Goal: Transaction & Acquisition: Obtain resource

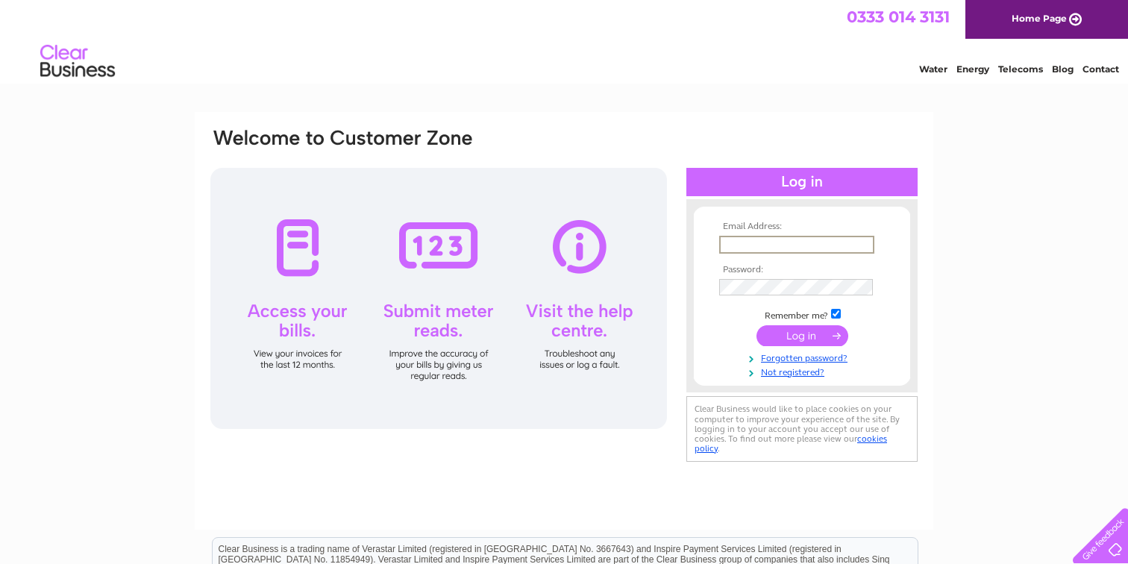
click at [770, 240] on input "text" at bounding box center [796, 245] width 155 height 18
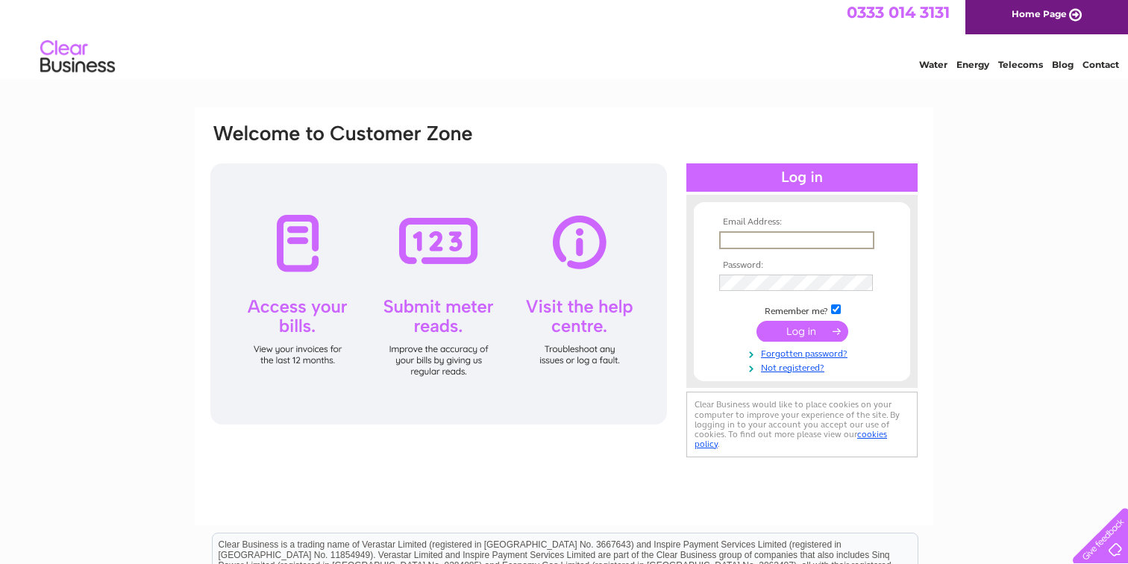
click at [792, 243] on input "text" at bounding box center [796, 240] width 155 height 18
click at [800, 246] on input "text" at bounding box center [796, 240] width 155 height 18
type input "accounts@bodan.biz"
click at [780, 331] on input "submit" at bounding box center [803, 329] width 92 height 21
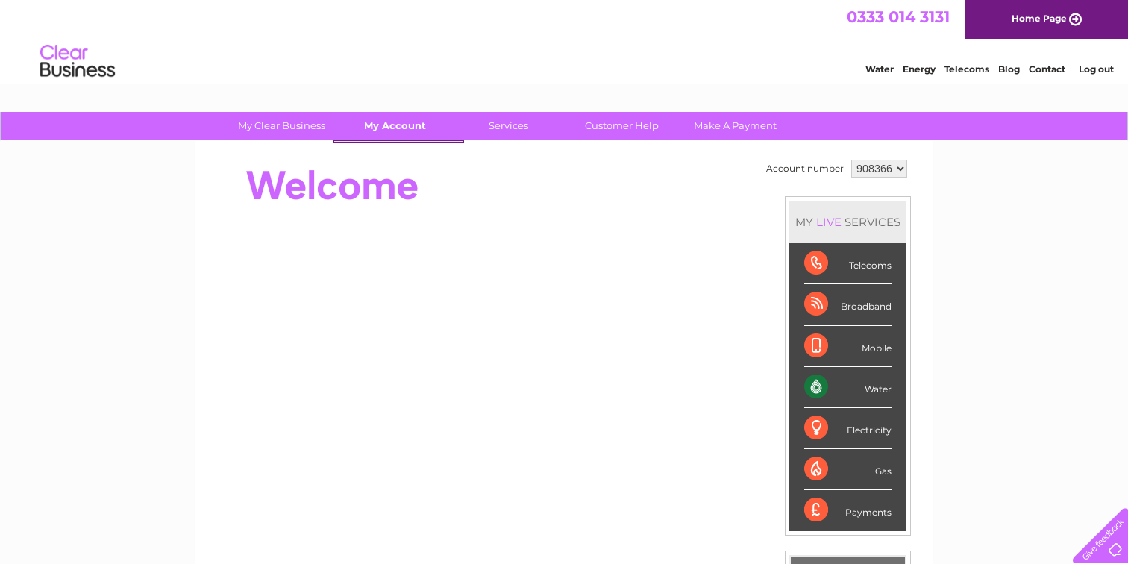
click at [385, 137] on link "My Account" at bounding box center [395, 126] width 123 height 28
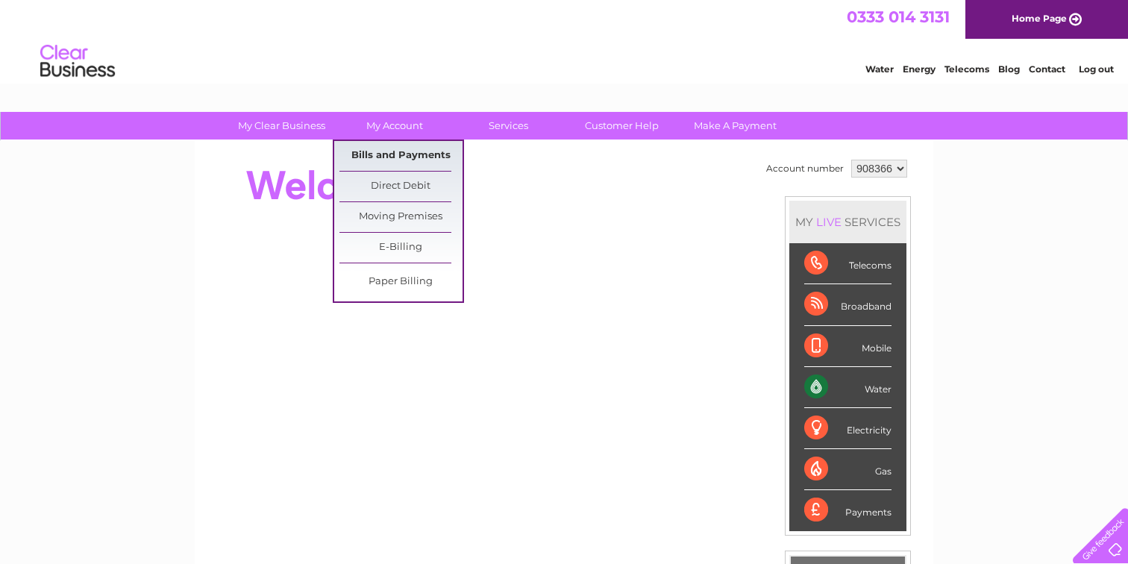
click at [390, 157] on link "Bills and Payments" at bounding box center [401, 156] width 123 height 30
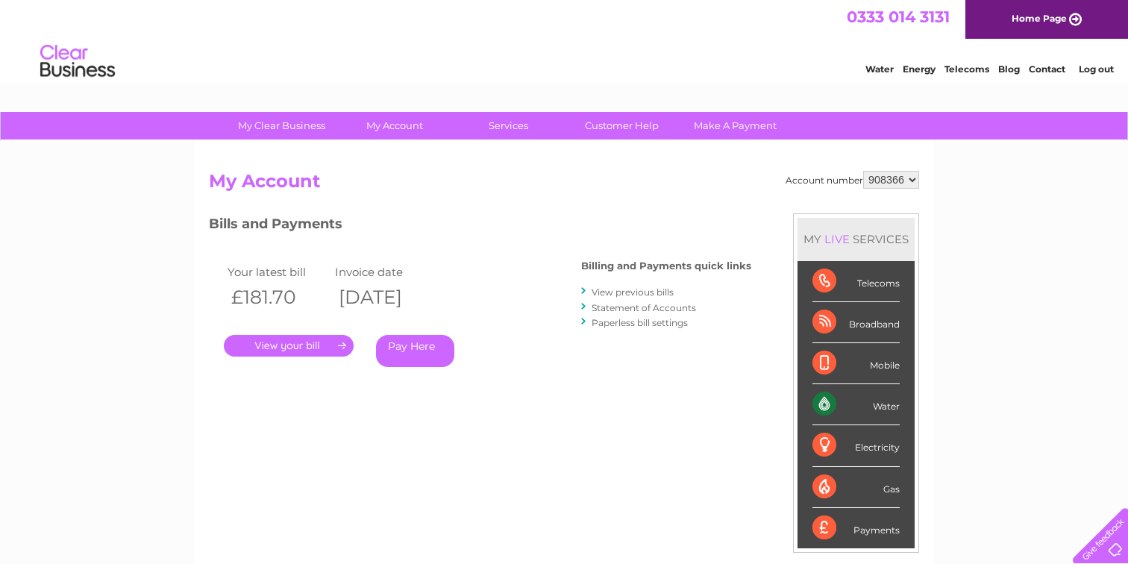
click at [319, 343] on link "." at bounding box center [289, 346] width 130 height 22
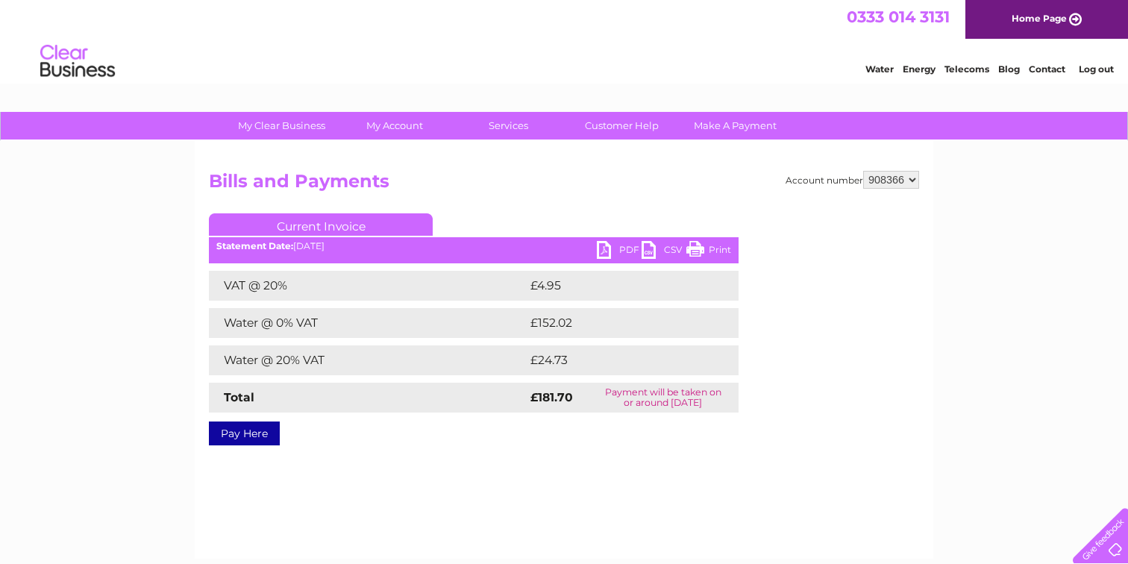
click at [237, 433] on link "Pay Here" at bounding box center [244, 434] width 71 height 24
click at [604, 249] on link "PDF" at bounding box center [619, 252] width 45 height 22
click at [641, 63] on div "Water Energy Telecoms Blog Contact Log out" at bounding box center [564, 63] width 1128 height 49
click at [868, 181] on select "908366 908545 932804" at bounding box center [891, 180] width 56 height 18
select select "932804"
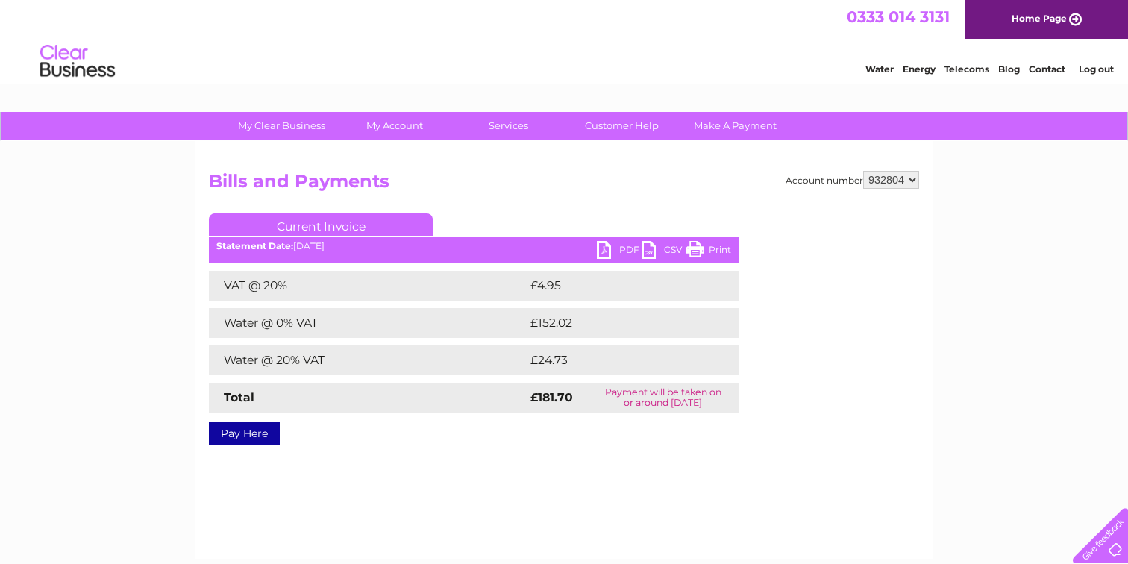
click at [863, 171] on select "908366 908545 932804" at bounding box center [891, 180] width 56 height 18
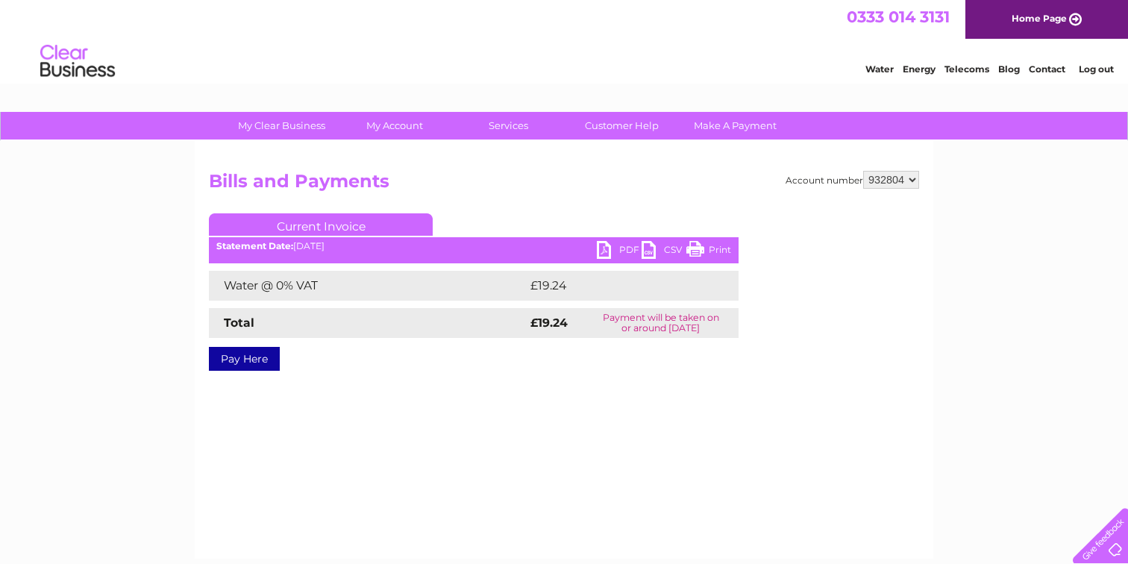
click at [616, 243] on link "PDF" at bounding box center [619, 252] width 45 height 22
click at [580, 162] on div "Account number 908366 908545 932804 Bills and Payments Current Invoice PDF CSV …" at bounding box center [564, 350] width 739 height 418
